Goal: Task Accomplishment & Management: Use online tool/utility

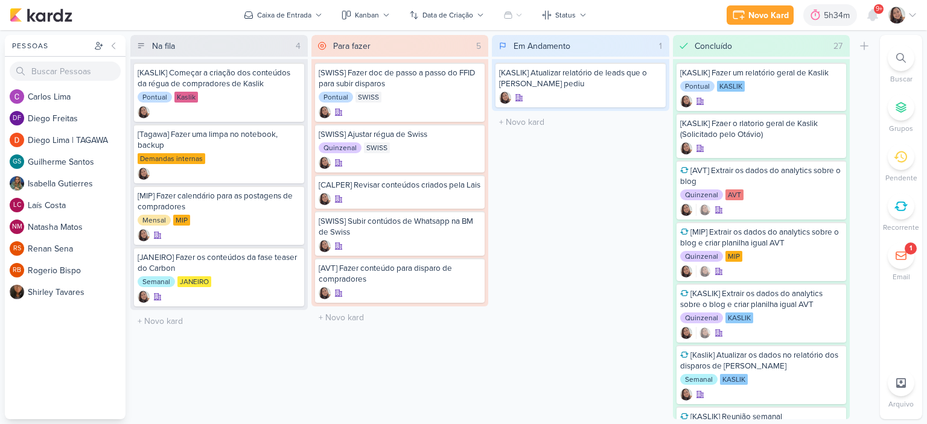
click at [913, 16] on icon at bounding box center [912, 15] width 10 height 10
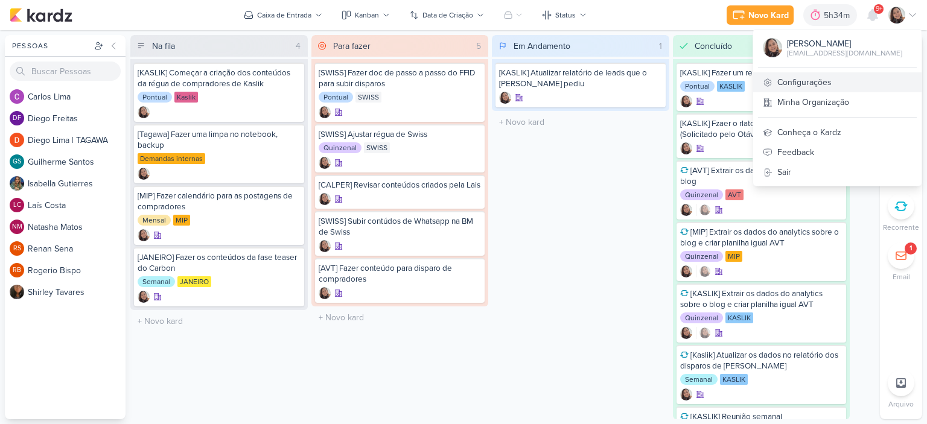
click at [828, 80] on link "Configurações" at bounding box center [837, 82] width 168 height 20
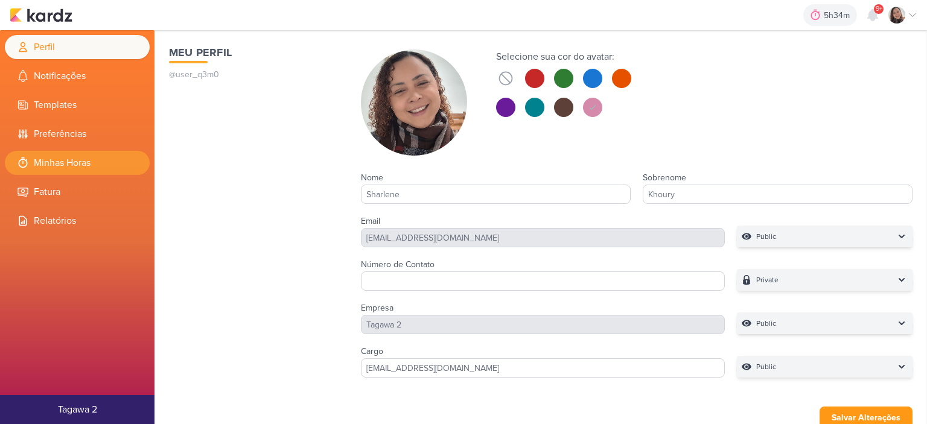
click at [89, 167] on li "Minhas Horas" at bounding box center [77, 163] width 145 height 24
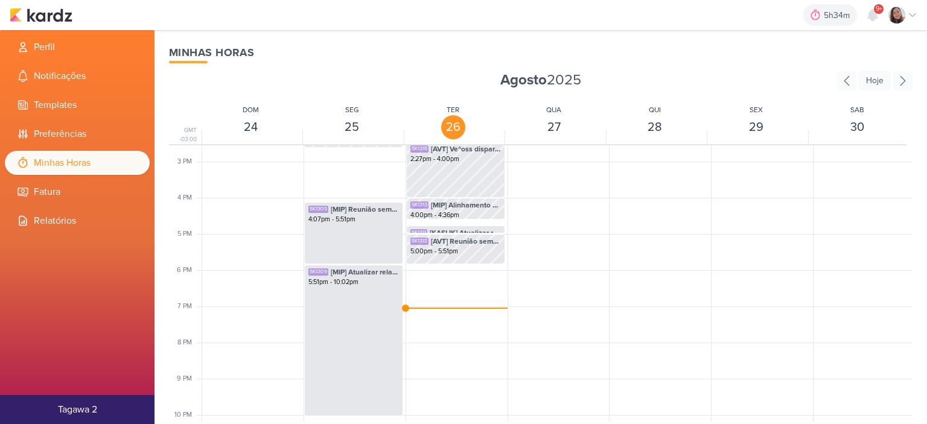
scroll to position [592, 0]
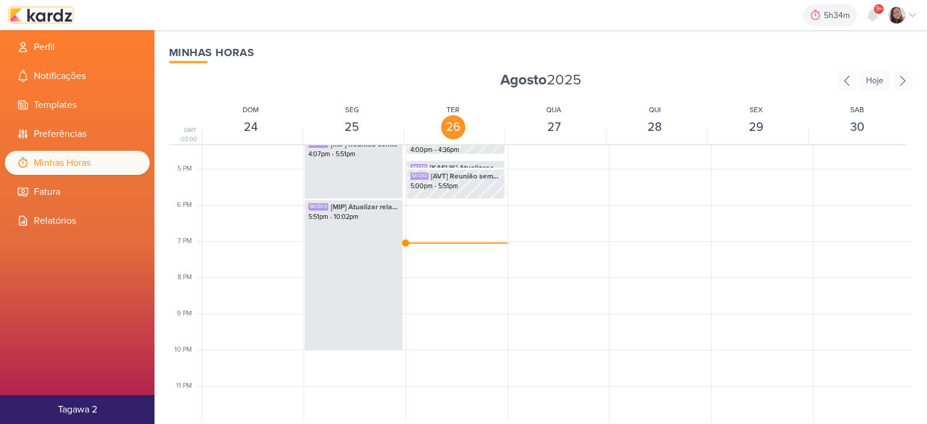
click at [54, 9] on img at bounding box center [41, 15] width 63 height 14
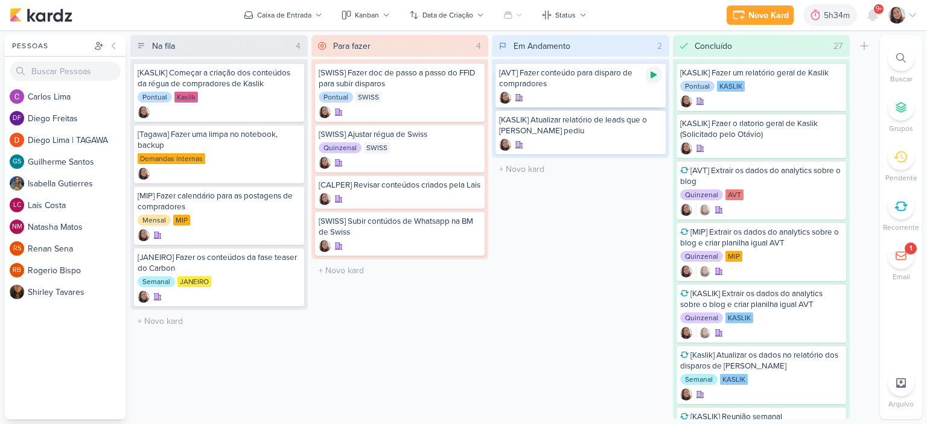
click at [654, 78] on icon at bounding box center [654, 75] width 10 height 10
click at [903, 4] on div "Novo Kard Ctrl + k 5h36m [AVT] Fazer conteúdo para disparo de compradores 0h1m …" at bounding box center [814, 15] width 208 height 22
click at [910, 11] on icon at bounding box center [912, 15] width 10 height 10
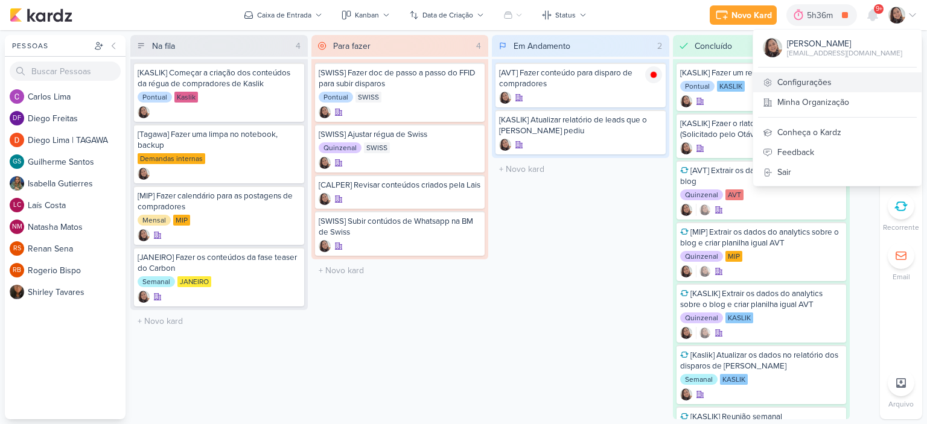
click at [828, 77] on link "Configurações" at bounding box center [837, 82] width 168 height 20
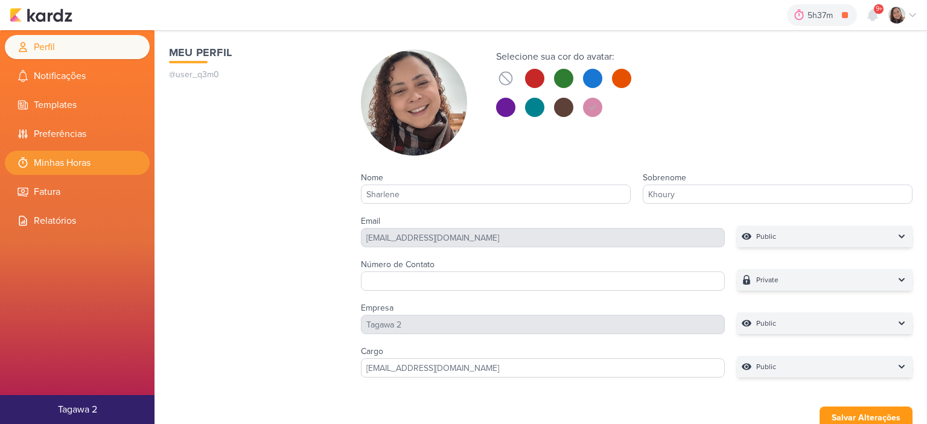
click at [27, 165] on icon at bounding box center [23, 162] width 9 height 11
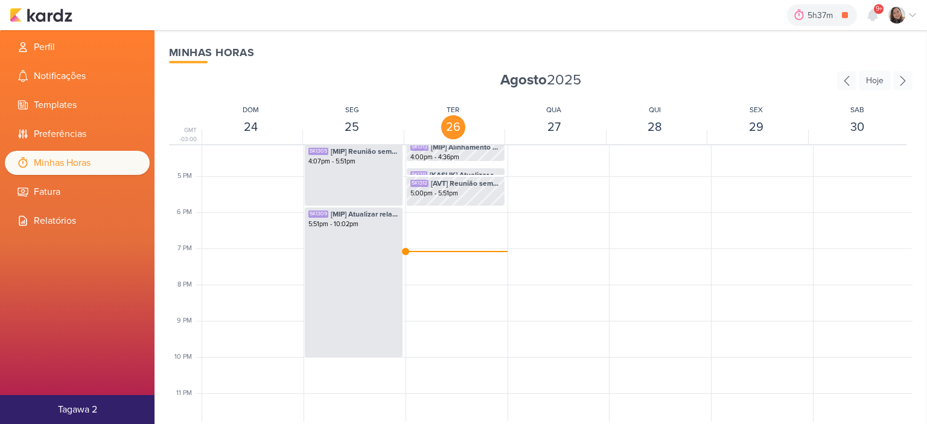
scroll to position [586, 0]
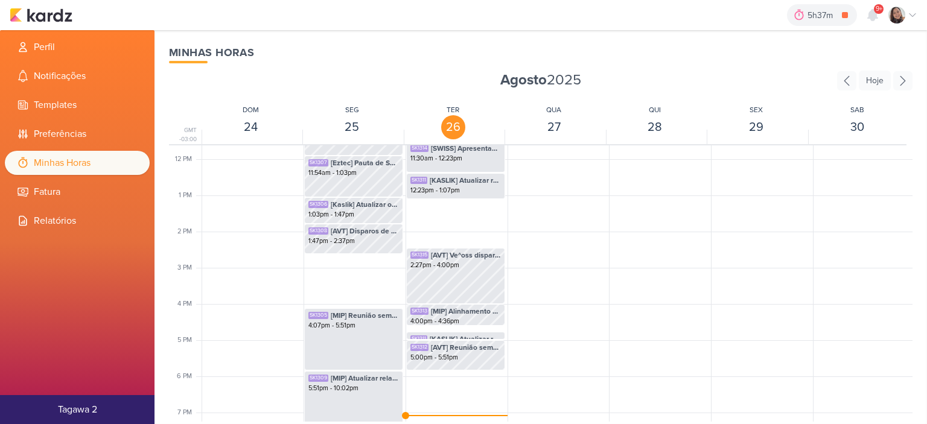
scroll to position [586, 0]
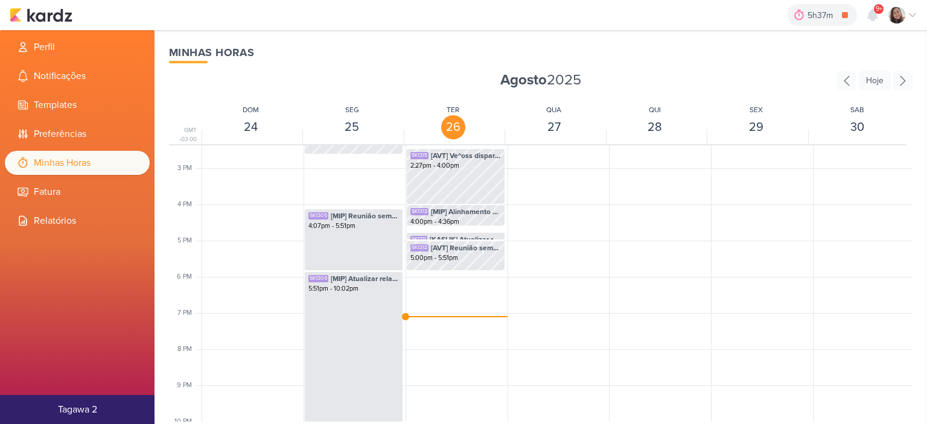
scroll to position [526, 0]
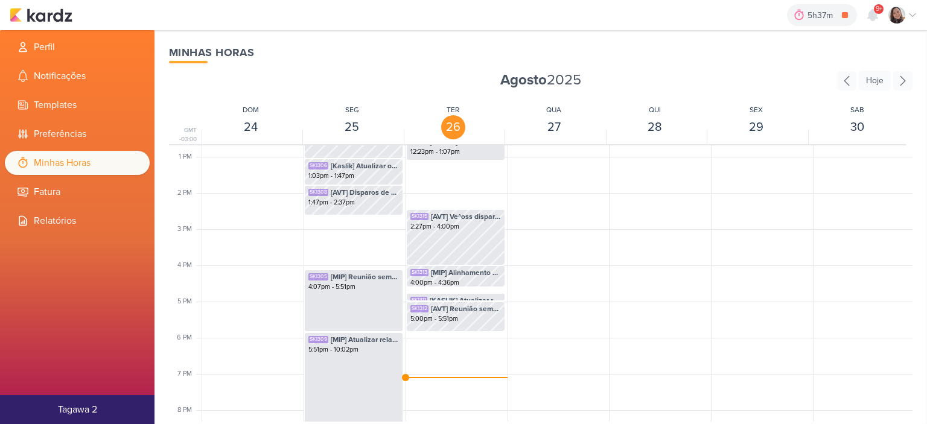
scroll to position [526, 0]
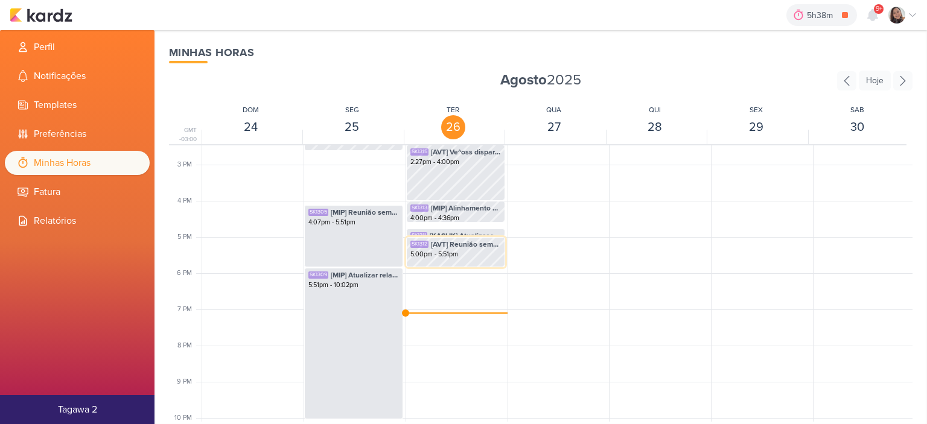
scroll to position [526, 0]
click at [466, 310] on div "SK1310 [SWISS] Olhar e revisar a apresentação para amanhã 10:46am - 11:30am SK1…" at bounding box center [455, 53] width 100 height 869
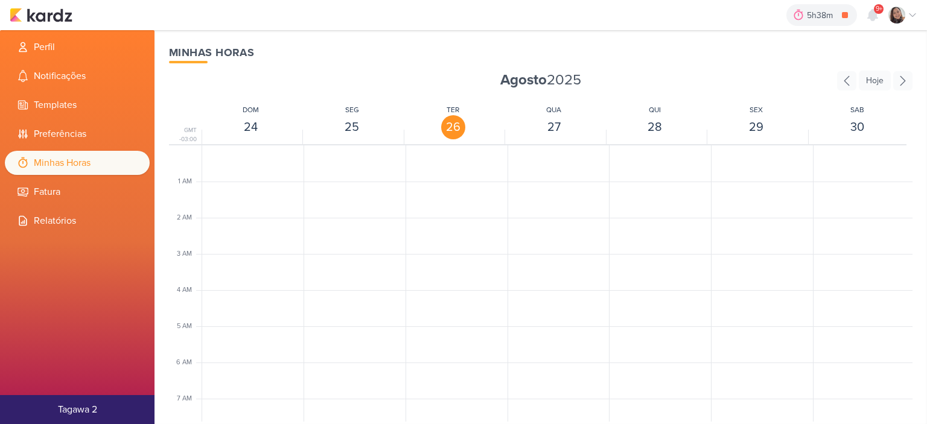
scroll to position [285, 0]
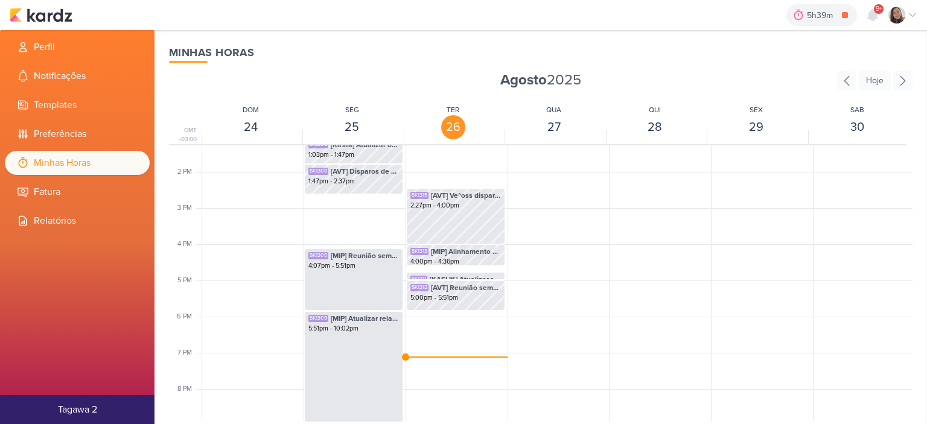
scroll to position [526, 0]
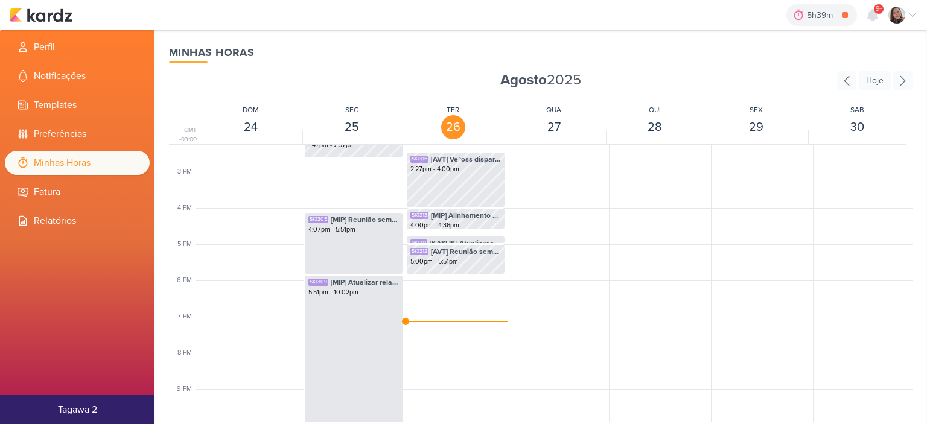
scroll to position [526, 0]
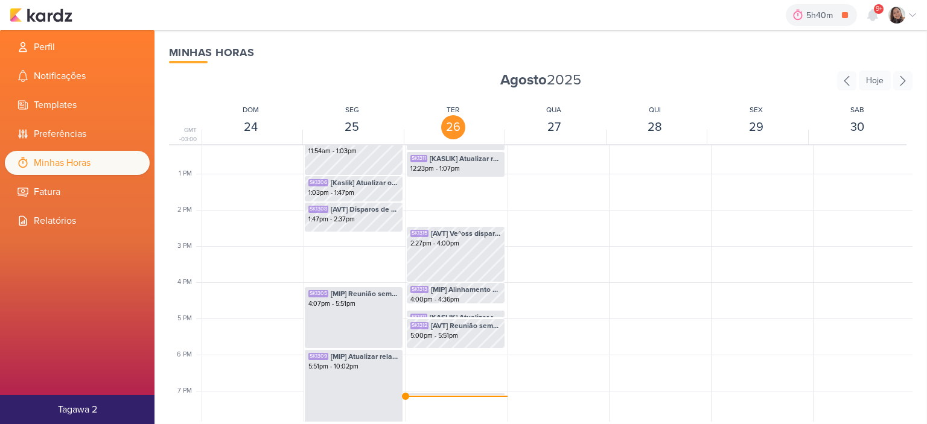
scroll to position [466, 0]
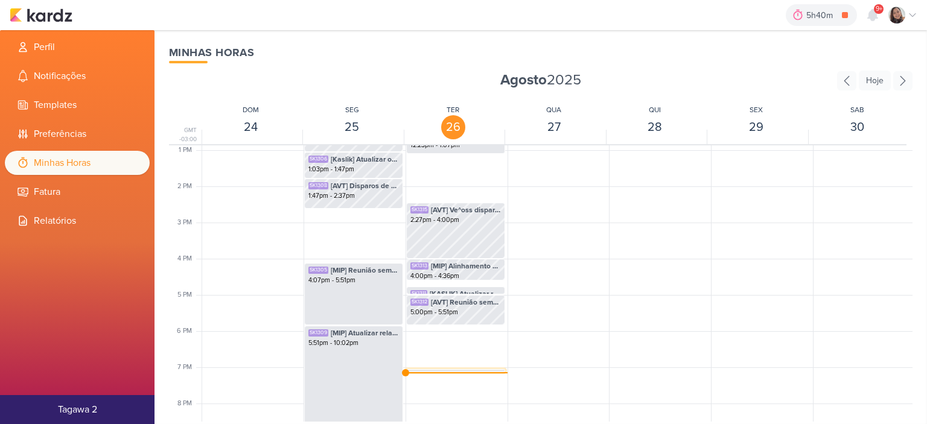
click at [445, 371] on span "[AVT] Fazer conteúdo para disparo de compradores" at bounding box center [466, 376] width 69 height 11
select select "pm"
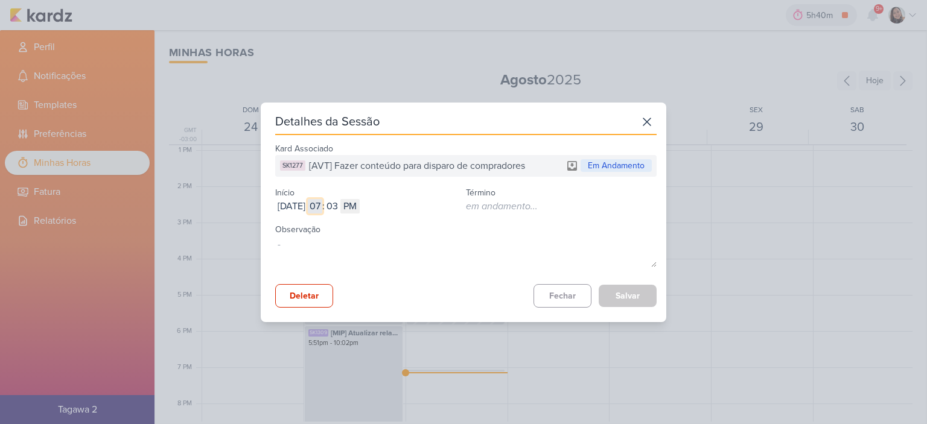
click at [322, 212] on input "07" at bounding box center [315, 206] width 14 height 14
click at [322, 211] on input "07" at bounding box center [315, 206] width 14 height 14
type input "05"
click at [339, 207] on input "03" at bounding box center [332, 206] width 14 height 14
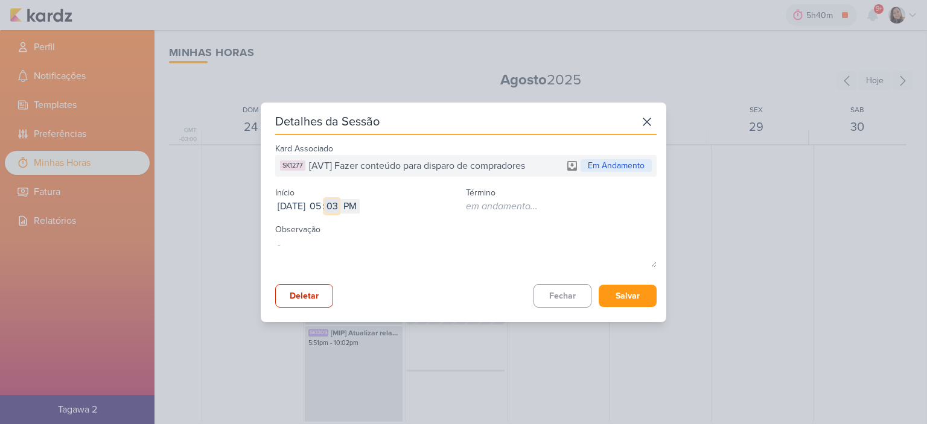
click at [339, 207] on input "03" at bounding box center [332, 206] width 14 height 14
type input "51"
click at [615, 294] on button "Salvar" at bounding box center [627, 296] width 58 height 22
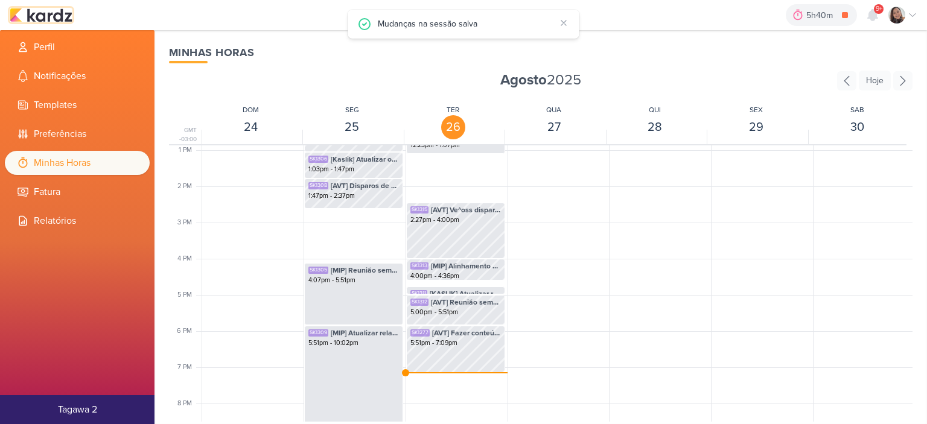
click at [56, 16] on img at bounding box center [41, 15] width 63 height 14
